Goal: Find contact information: Find contact information

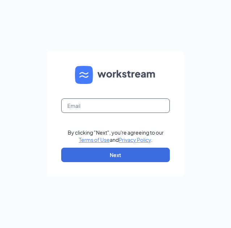
click at [112, 106] on input "text" at bounding box center [115, 105] width 109 height 14
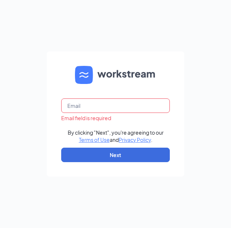
type input "[EMAIL_ADDRESS][DOMAIN_NAME]"
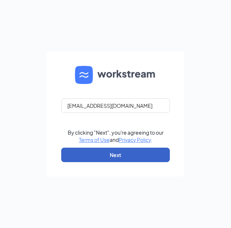
click at [89, 158] on button "Next" at bounding box center [115, 155] width 109 height 14
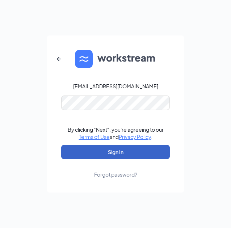
click at [105, 102] on form "[EMAIL_ADDRESS][DOMAIN_NAME] By clicking "Next", you're agreeing to our Terms o…" at bounding box center [116, 113] width 138 height 157
click at [104, 149] on button "Sign In" at bounding box center [115, 152] width 109 height 14
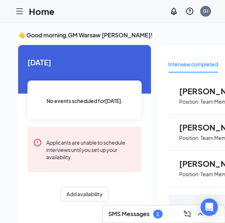
click at [21, 13] on icon "Hamburger" at bounding box center [20, 11] width 6 height 5
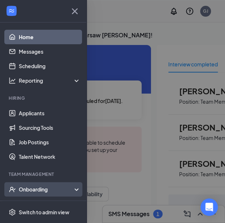
click at [29, 186] on div "Onboarding" at bounding box center [47, 188] width 56 height 7
click at [29, 204] on link "Overview" at bounding box center [50, 203] width 62 height 14
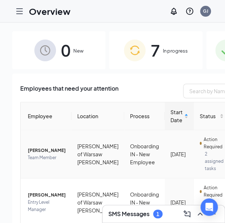
click at [42, 147] on span "Dabria L Dewells" at bounding box center [47, 150] width 38 height 7
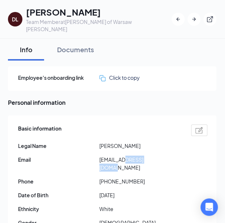
drag, startPoint x: 157, startPoint y: 153, endPoint x: 123, endPoint y: 148, distance: 34.7
click at [123, 155] on span "dabrialynn07@gmail.com" at bounding box center [140, 163] width 81 height 16
click at [162, 155] on span "dabrialynn07@gmail.com" at bounding box center [140, 163] width 81 height 16
click at [161, 155] on span "dabrialynn07@gmail.com" at bounding box center [140, 163] width 81 height 16
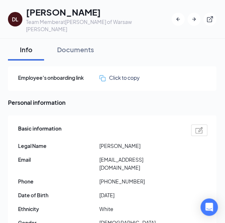
click at [161, 155] on span "dabrialynn07@gmail.com" at bounding box center [140, 163] width 81 height 16
drag, startPoint x: 159, startPoint y: 152, endPoint x: 100, endPoint y: 146, distance: 59.3
click at [100, 146] on div "Basic information Legal Name Dabria L Dewells Email dabrialynn07@gmail.com Phon…" at bounding box center [113, 190] width 190 height 137
copy span "dabrialynn07@gmail.com"
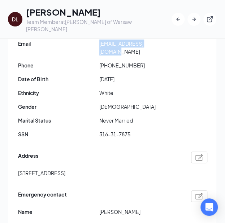
scroll to position [118, 0]
